Goal: Find specific page/section: Find specific page/section

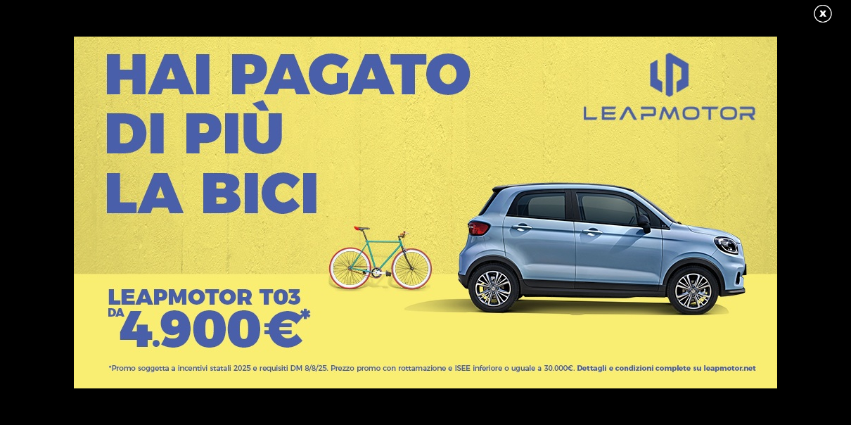
click at [819, 16] on link at bounding box center [829, 14] width 35 height 21
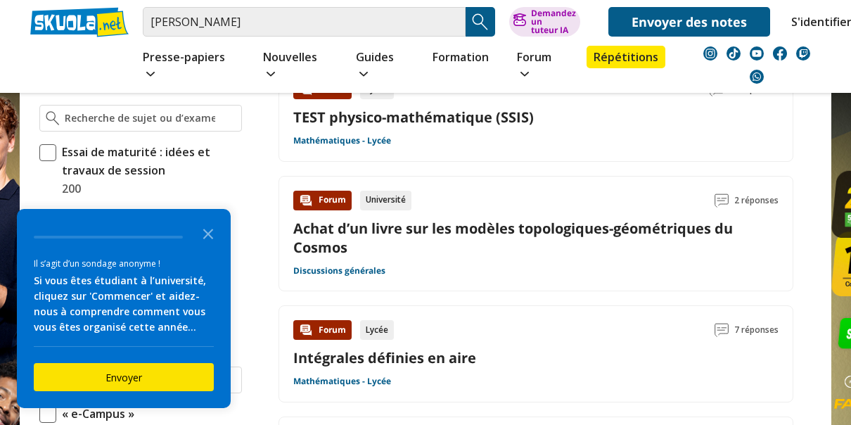
scroll to position [581, 0]
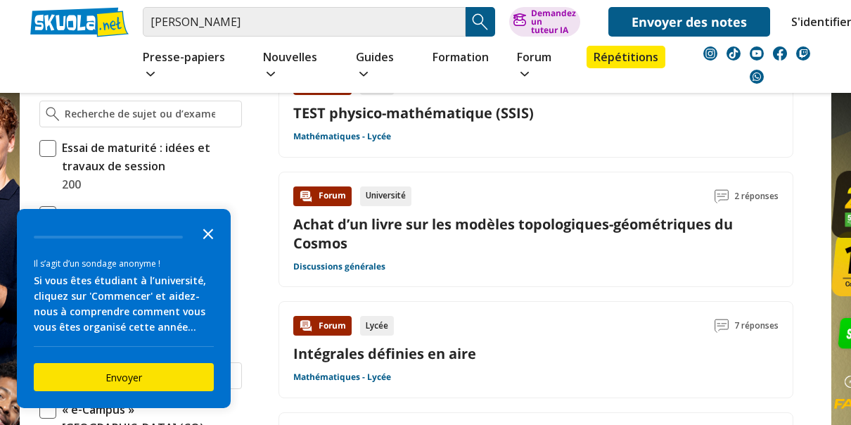
click at [215, 243] on icon "Fermer l’enquête" at bounding box center [208, 233] width 28 height 28
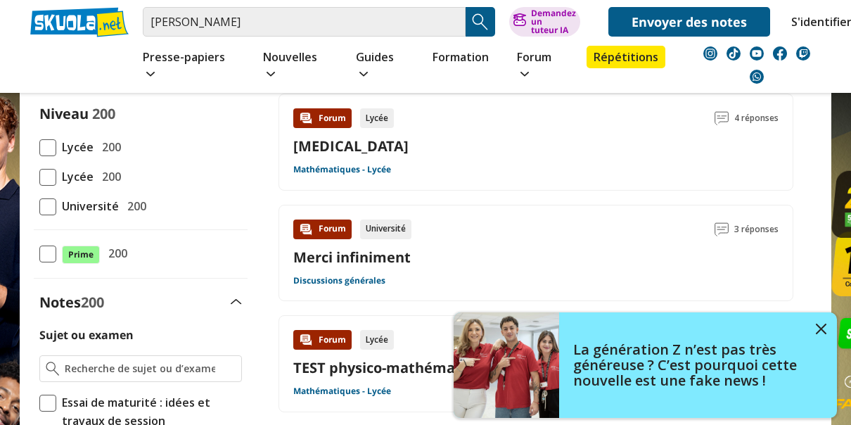
scroll to position [319, 0]
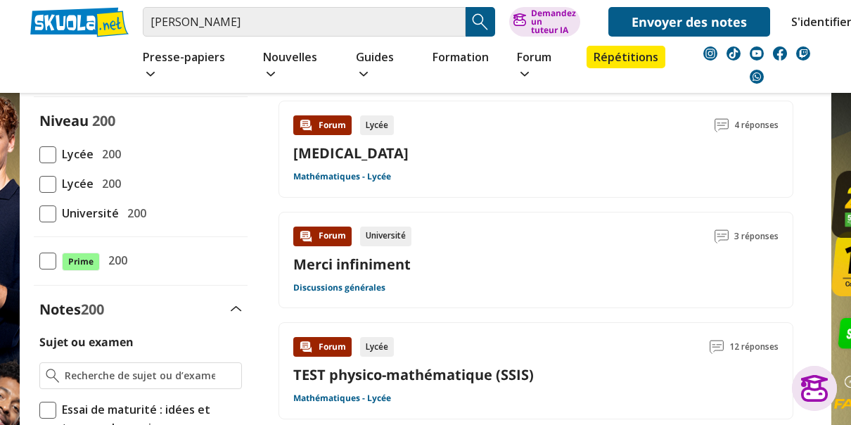
click at [480, 24] on img "Bouton de recherche" at bounding box center [480, 21] width 21 height 21
